Goal: Information Seeking & Learning: Learn about a topic

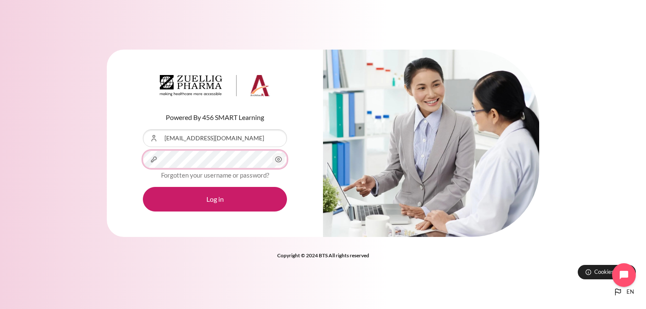
click at [143, 187] on button "Log in" at bounding box center [215, 199] width 144 height 25
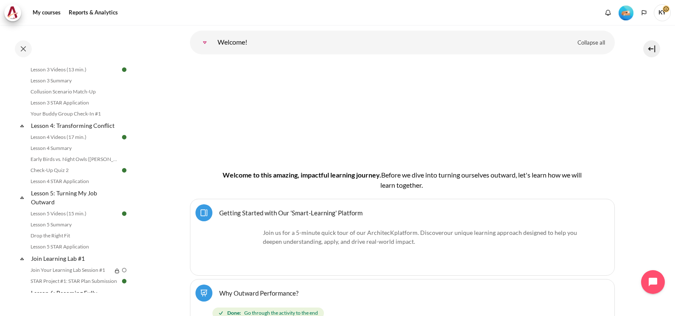
scroll to position [283, 0]
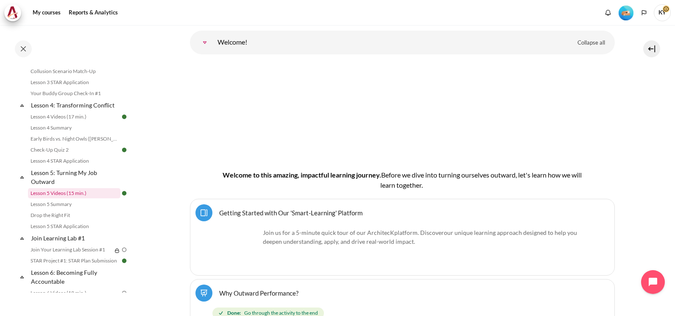
click at [69, 198] on link "Lesson 5 Videos (15 min.)" at bounding box center [74, 193] width 92 height 10
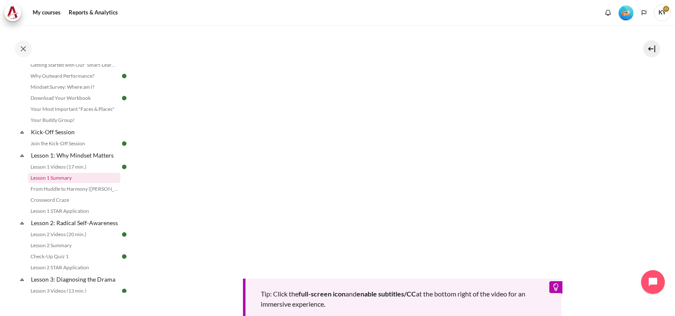
scroll to position [71, 0]
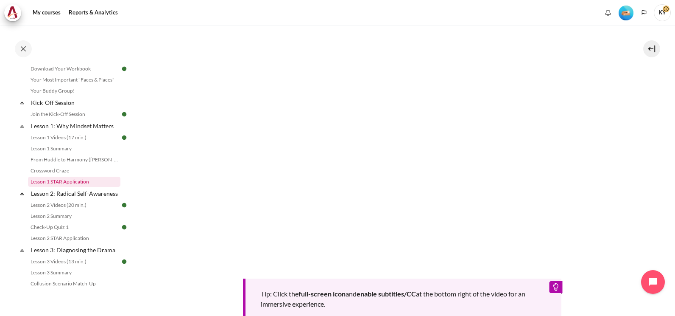
click at [69, 180] on link "Lesson 1 STAR Application" at bounding box center [74, 181] width 92 height 10
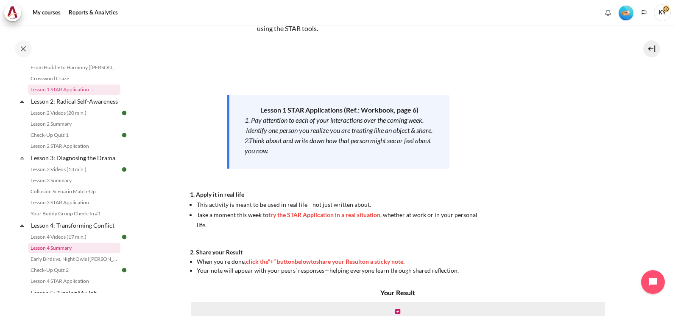
scroll to position [215, 0]
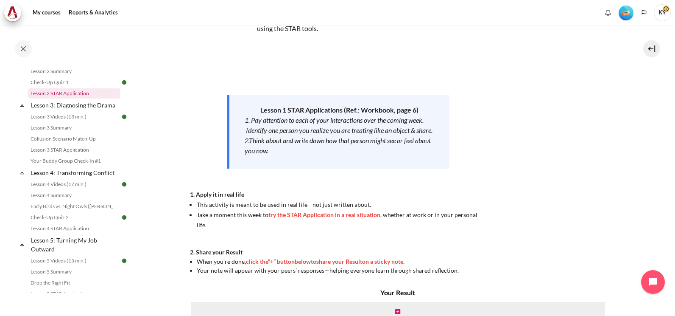
click at [70, 98] on link "Lesson 2 STAR Application" at bounding box center [74, 93] width 92 height 10
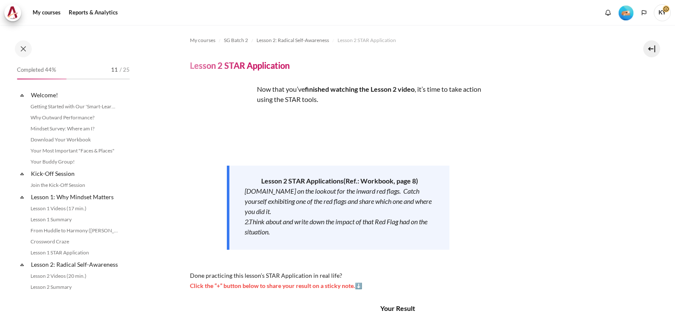
scroll to position [140, 0]
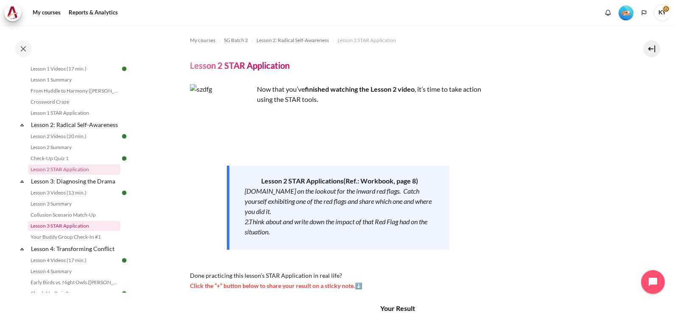
click at [71, 231] on link "Lesson 3 STAR Application" at bounding box center [74, 226] width 92 height 10
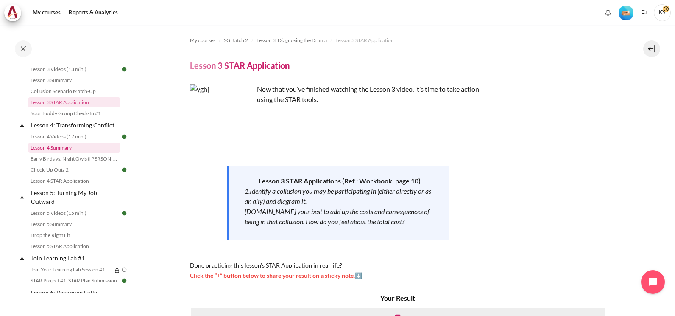
scroll to position [337, 0]
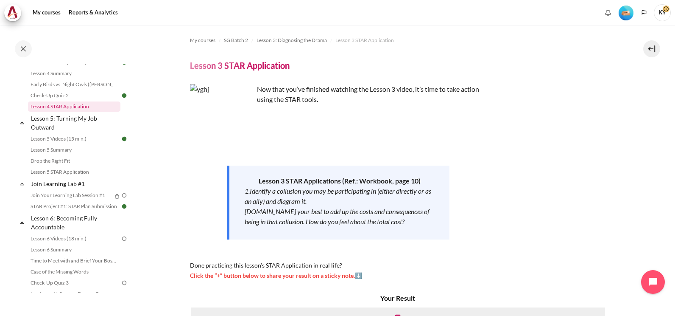
click at [77, 112] on link "Lesson 4 STAR Application" at bounding box center [74, 106] width 92 height 10
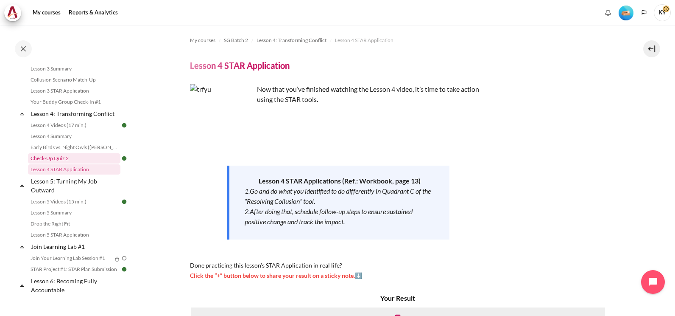
scroll to position [204, 0]
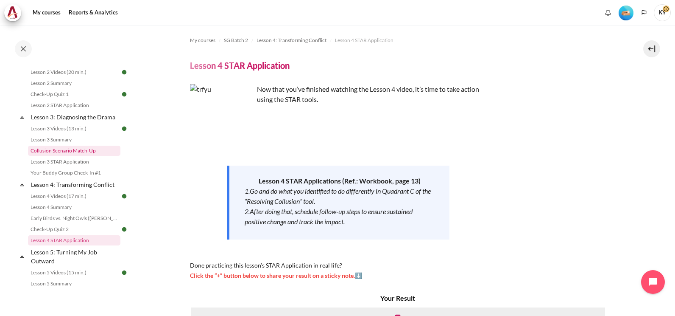
click at [79, 156] on link "Collusion Scenario Match-Up" at bounding box center [74, 150] width 92 height 10
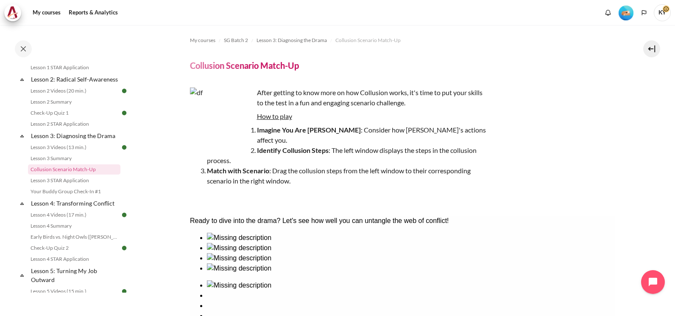
scroll to position [71, 0]
